Goal: Find specific page/section

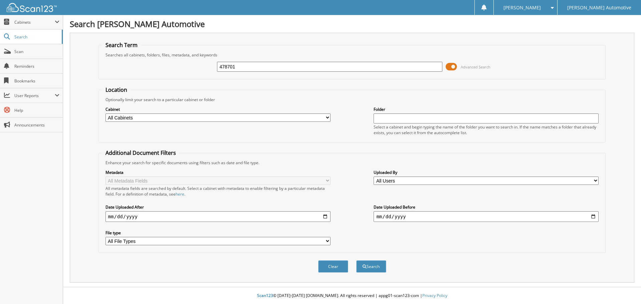
type input "478701"
click at [356, 261] on button "Search" at bounding box center [371, 267] width 30 height 12
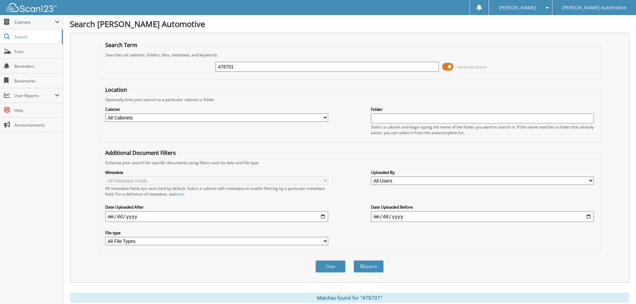
click at [247, 66] on input "478701" at bounding box center [327, 67] width 223 height 10
type input "4"
type input "48130"
click at [353, 261] on button "Search" at bounding box center [368, 267] width 30 height 12
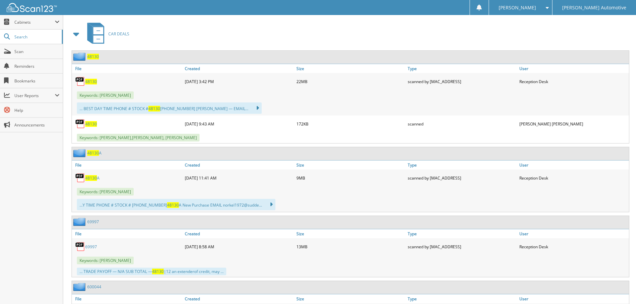
scroll to position [301, 0]
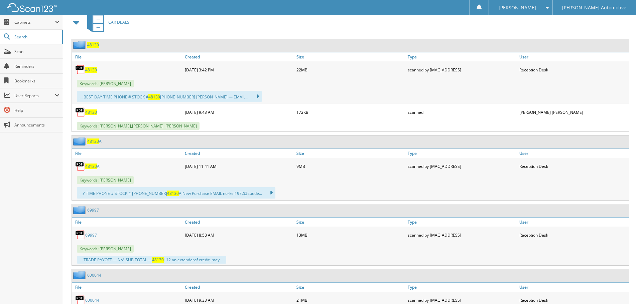
click at [91, 67] on span "48130" at bounding box center [91, 70] width 12 height 6
